Goal: Information Seeking & Learning: Learn about a topic

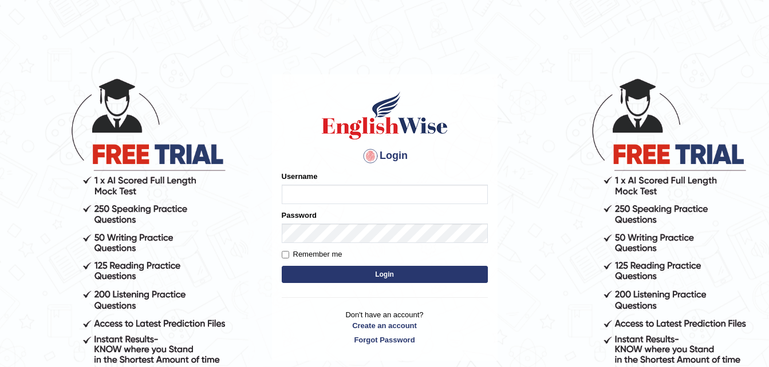
type input "sristyFerdous"
click at [287, 255] on input "Remember me" at bounding box center [285, 254] width 7 height 7
checkbox input "true"
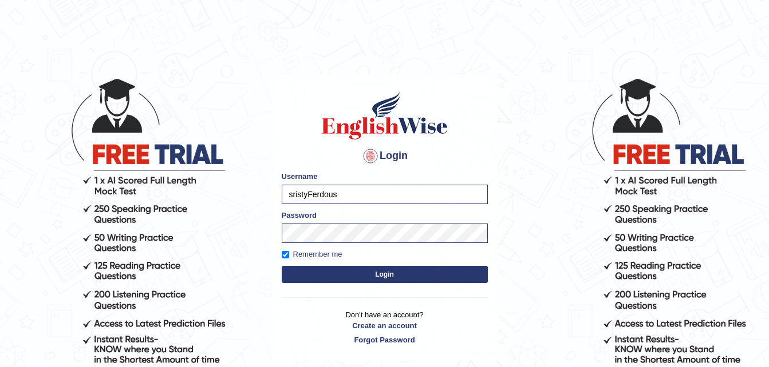
click at [333, 279] on button "Login" at bounding box center [385, 274] width 206 height 17
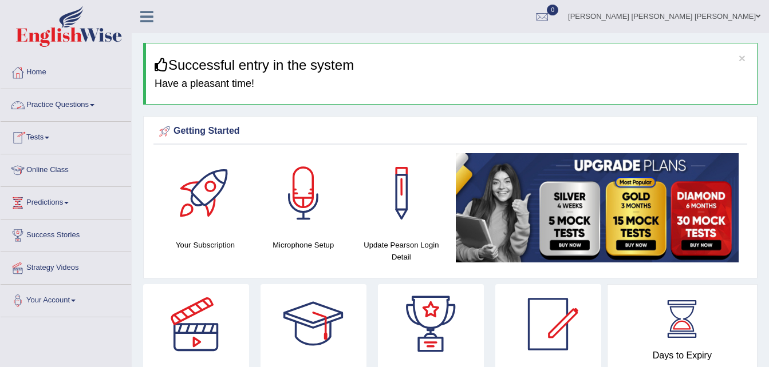
click at [93, 106] on link "Practice Questions" at bounding box center [66, 103] width 130 height 29
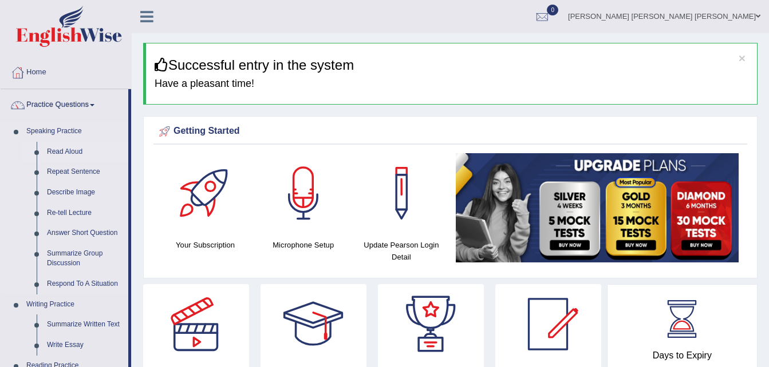
click at [80, 149] on link "Read Aloud" at bounding box center [85, 152] width 86 height 21
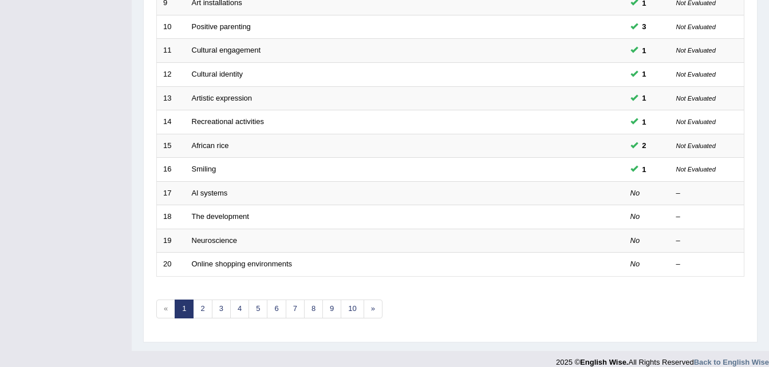
scroll to position [390, 0]
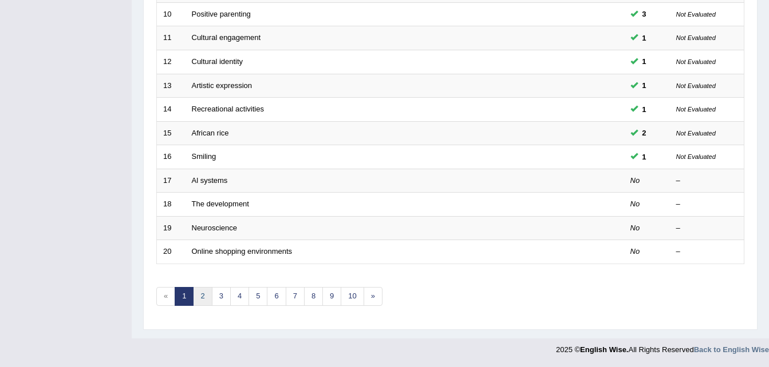
click at [199, 294] on link "2" at bounding box center [202, 296] width 19 height 19
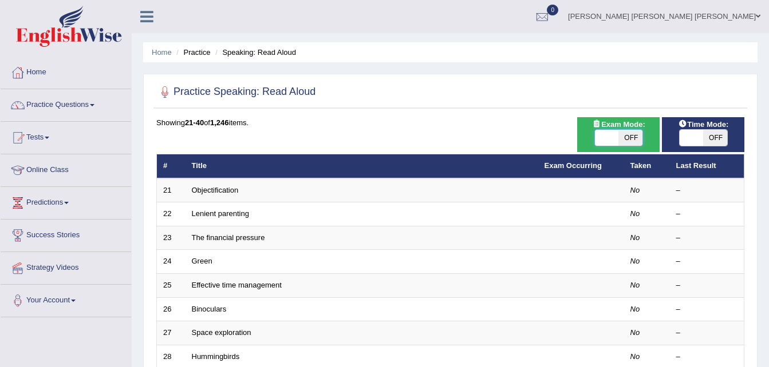
click at [601, 139] on span at bounding box center [607, 138] width 24 height 16
checkbox input "true"
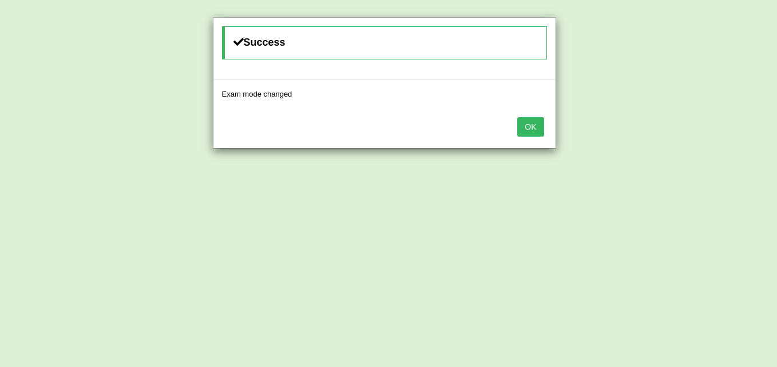
click at [529, 133] on button "OK" at bounding box center [530, 126] width 26 height 19
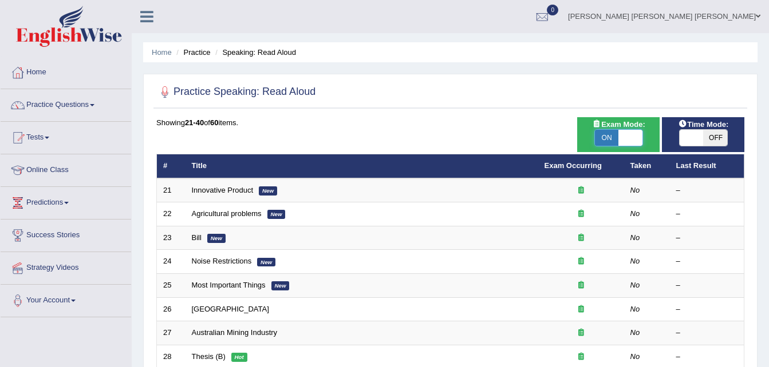
click at [625, 135] on span at bounding box center [630, 138] width 24 height 16
checkbox input "false"
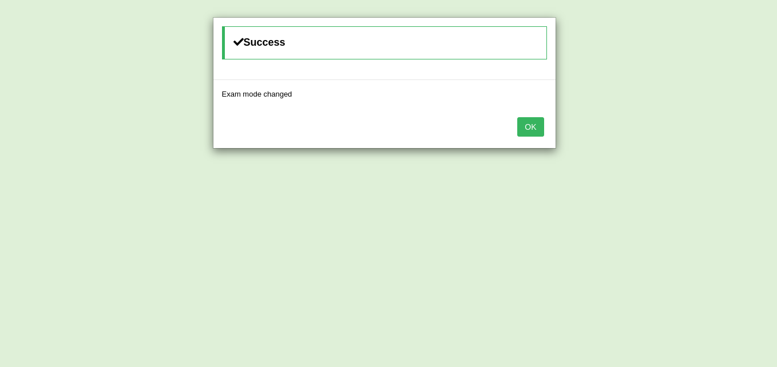
click at [539, 119] on button "OK" at bounding box center [530, 126] width 26 height 19
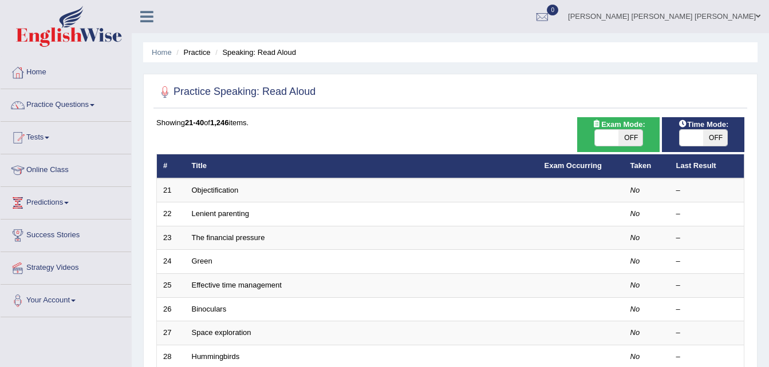
click at [53, 140] on link "Tests" at bounding box center [66, 136] width 130 height 29
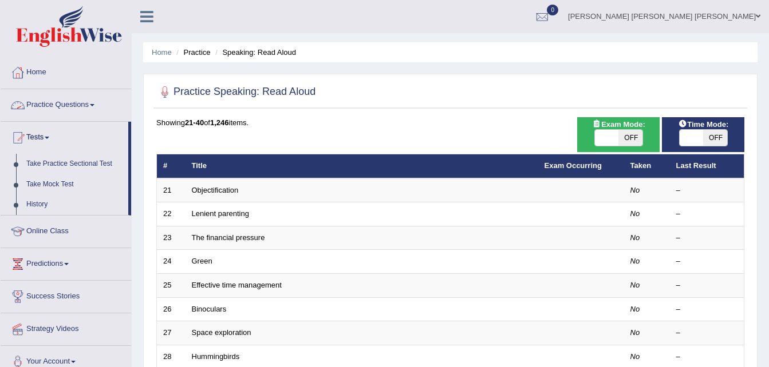
click at [98, 104] on link "Practice Questions" at bounding box center [66, 103] width 130 height 29
